Goal: Answer question/provide support: Share knowledge or assist other users

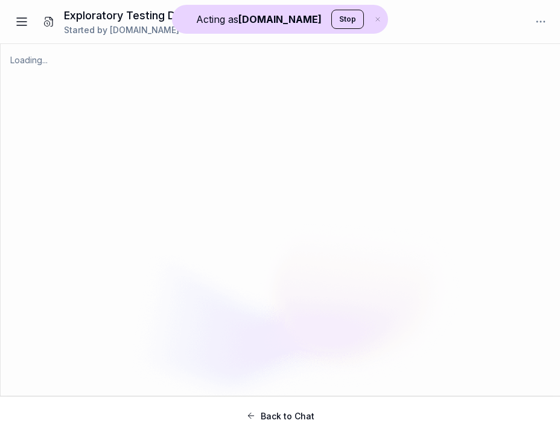
type textarea "*"
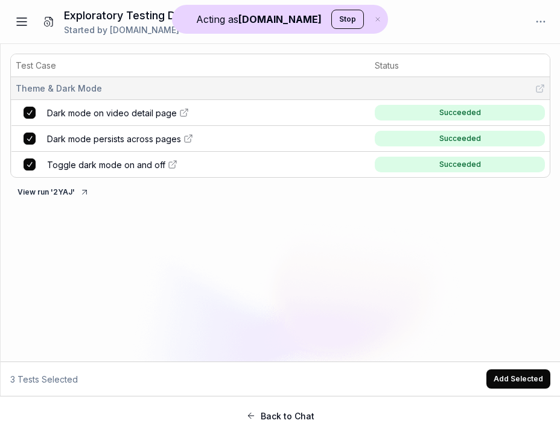
type textarea "*"
click at [372, 18] on icon "button" at bounding box center [377, 19] width 11 height 7
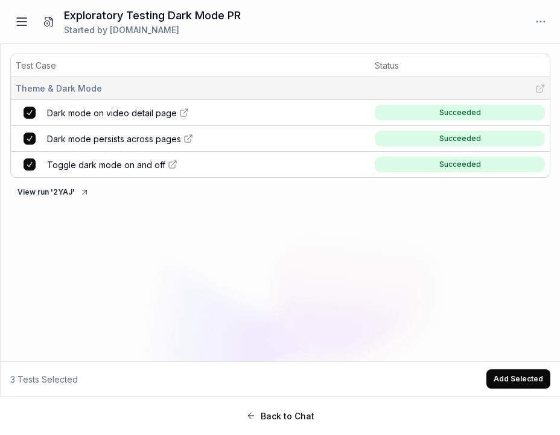
click at [130, 112] on span "Dark mode on video detail page" at bounding box center [112, 113] width 130 height 13
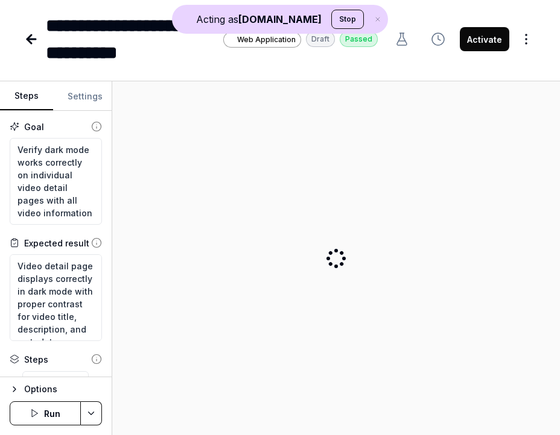
type textarea "*"
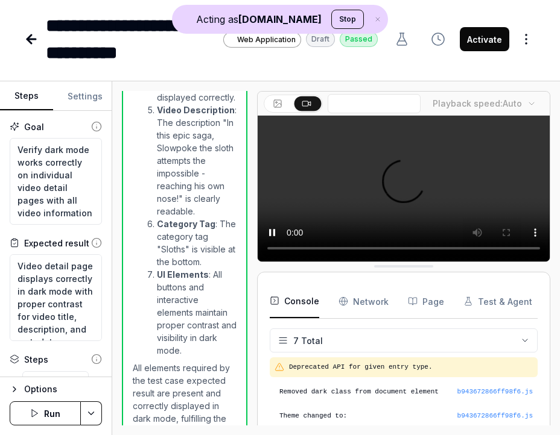
scroll to position [103, 0]
